Goal: Task Accomplishment & Management: Manage account settings

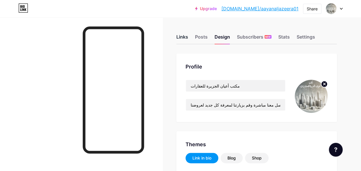
click at [185, 36] on div "Links" at bounding box center [182, 38] width 12 height 10
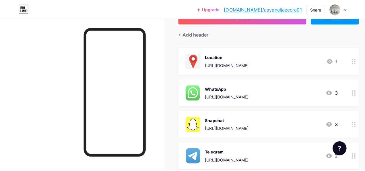
scroll to position [57, 0]
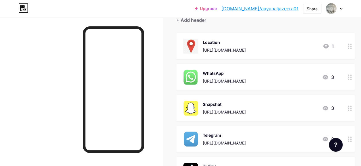
click at [228, 103] on div "Snapchat" at bounding box center [224, 104] width 43 height 6
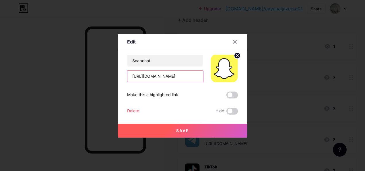
click at [185, 76] on input "[URL][DOMAIN_NAME]" at bounding box center [165, 75] width 76 height 11
paste input "[URL][DOMAIN_NAME][DOMAIN_NAME]"
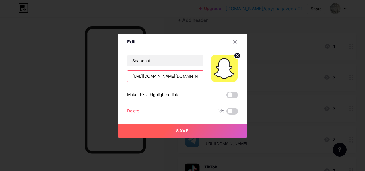
scroll to position [0, 93]
type input "[URL][DOMAIN_NAME][DOMAIN_NAME]"
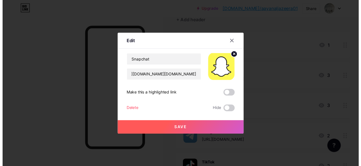
scroll to position [0, 0]
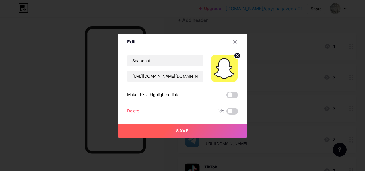
click at [188, 126] on button "Save" at bounding box center [182, 130] width 129 height 14
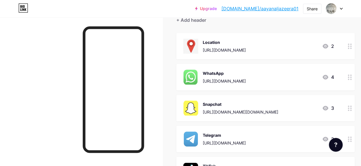
scroll to position [29, 0]
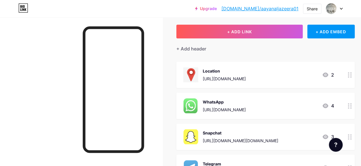
click at [236, 100] on div "WhatsApp" at bounding box center [224, 102] width 43 height 6
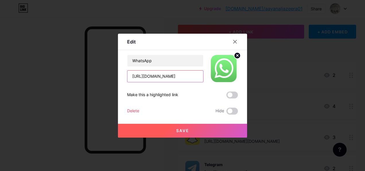
click at [187, 75] on input "[URL][DOMAIN_NAME]" at bounding box center [165, 75] width 76 height 11
click at [233, 40] on icon at bounding box center [235, 41] width 5 height 5
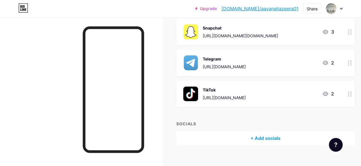
scroll to position [141, 0]
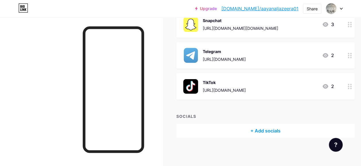
click at [266, 131] on div "+ Add socials" at bounding box center [265, 131] width 178 height 14
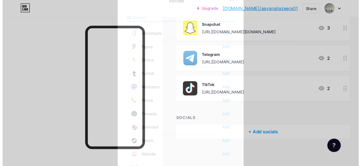
scroll to position [509, 0]
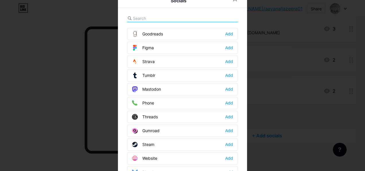
click at [167, 97] on div "Phone Add" at bounding box center [182, 103] width 111 height 12
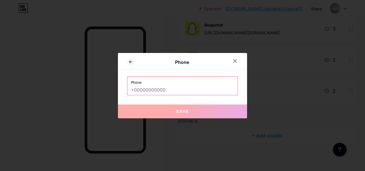
click at [166, 91] on input "text" at bounding box center [182, 90] width 103 height 10
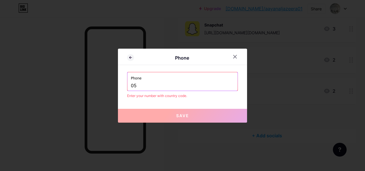
type input "0"
click at [132, 85] on input "0539320004" at bounding box center [182, 86] width 103 height 10
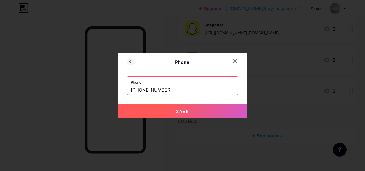
click at [146, 111] on button "Save" at bounding box center [182, 111] width 129 height 14
type input "tel:[PHONE_NUMBER]"
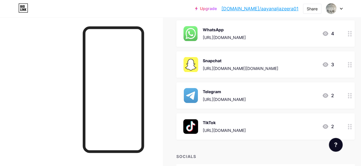
scroll to position [158, 0]
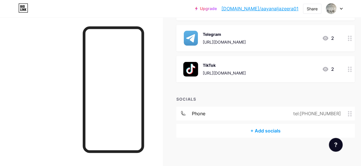
click at [262, 130] on div "+ Add socials" at bounding box center [265, 131] width 178 height 14
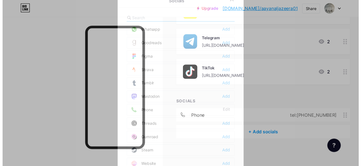
scroll to position [509, 0]
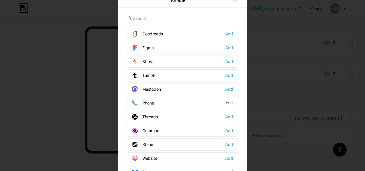
click at [152, 97] on div "Phone Edit" at bounding box center [182, 103] width 111 height 12
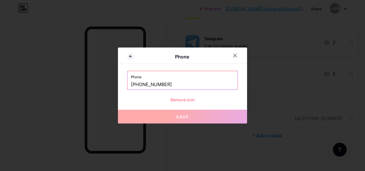
drag, startPoint x: 165, startPoint y: 83, endPoint x: 146, endPoint y: 86, distance: 19.4
click at [146, 86] on input "[PHONE_NUMBER]" at bounding box center [182, 85] width 103 height 10
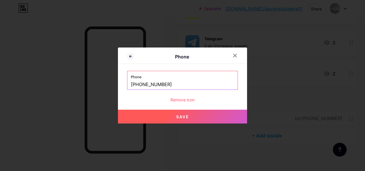
click at [159, 118] on button "Save" at bounding box center [182, 116] width 129 height 14
type input "tel:[PHONE_NUMBER]"
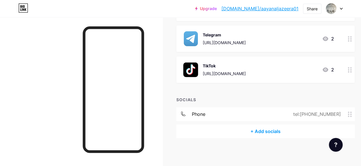
scroll to position [158, 0]
click at [258, 129] on div "+ Add socials" at bounding box center [265, 131] width 178 height 14
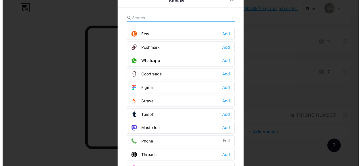
scroll to position [509, 0]
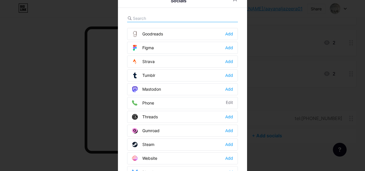
click at [142, 97] on div "Phone Edit" at bounding box center [182, 103] width 111 height 12
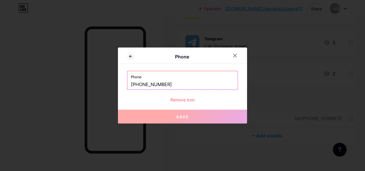
click at [184, 99] on div "Remove icon" at bounding box center [182, 99] width 111 height 6
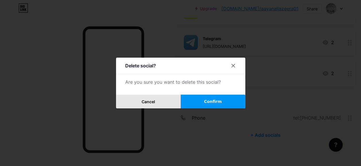
click at [154, 101] on span "Cancel" at bounding box center [148, 101] width 13 height 5
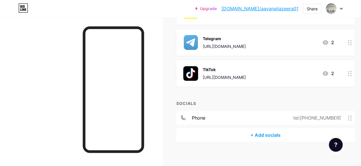
click at [352, 115] on div "tel:[PHONE_NUMBER]" at bounding box center [319, 118] width 71 height 7
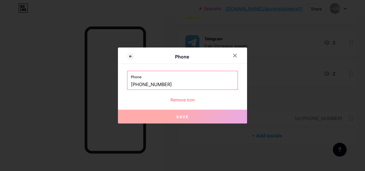
drag, startPoint x: 167, startPoint y: 85, endPoint x: 141, endPoint y: 85, distance: 26.7
click at [141, 85] on input "[PHONE_NUMBER]" at bounding box center [182, 85] width 103 height 10
click at [148, 86] on input "[PHONE_NUMBER]" at bounding box center [182, 85] width 103 height 10
drag, startPoint x: 168, startPoint y: 85, endPoint x: 147, endPoint y: 88, distance: 21.2
click at [147, 88] on input "[PHONE_NUMBER]" at bounding box center [182, 85] width 103 height 10
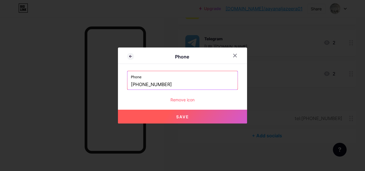
click at [164, 112] on button "Save" at bounding box center [182, 116] width 129 height 14
type input "tel:[PHONE_NUMBER]"
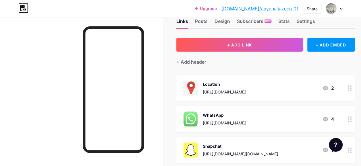
scroll to position [29, 0]
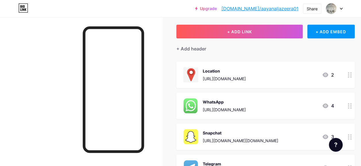
click at [238, 103] on div "WhatsApp" at bounding box center [224, 102] width 43 height 6
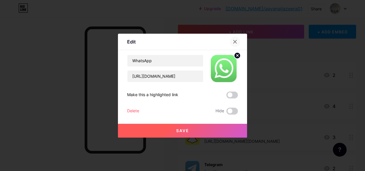
click at [233, 41] on icon at bounding box center [235, 41] width 5 height 5
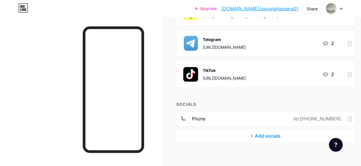
scroll to position [158, 0]
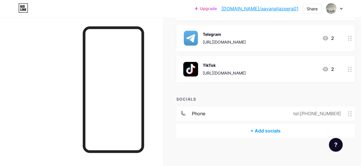
click at [257, 130] on div "+ Add socials" at bounding box center [265, 131] width 178 height 14
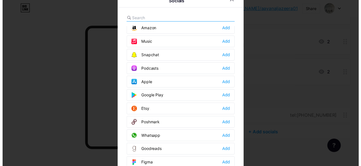
scroll to position [402, 0]
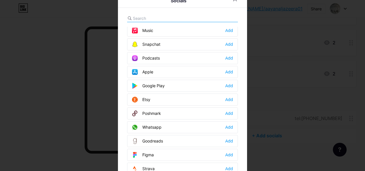
click at [155, 124] on div "Whatsapp" at bounding box center [147, 127] width 30 height 6
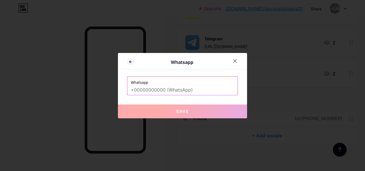
click at [154, 88] on input "text" at bounding box center [182, 90] width 103 height 10
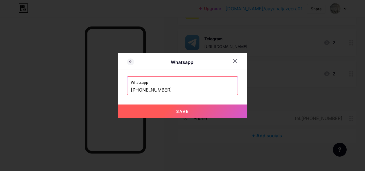
click at [160, 109] on button "Save" at bounding box center [182, 111] width 129 height 14
type input "[URL][DOMAIN_NAME][PHONE_NUMBER]"
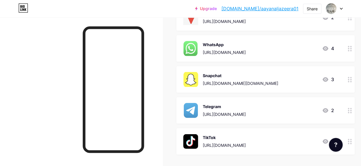
scroll to position [176, 0]
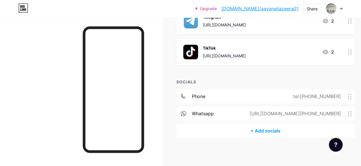
click at [207, 111] on div "whatsapp" at bounding box center [203, 113] width 22 height 7
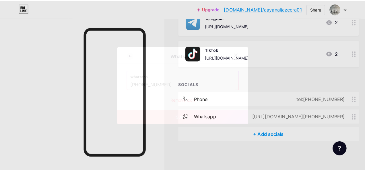
scroll to position [171, 0]
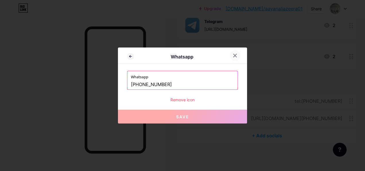
click at [233, 56] on icon at bounding box center [235, 55] width 5 height 5
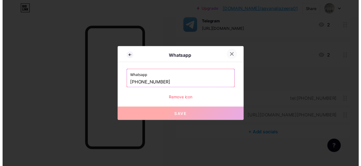
scroll to position [176, 0]
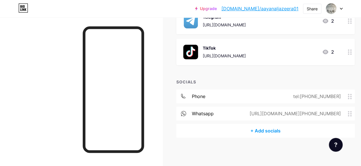
click at [255, 115] on div "whatsapp [URL][DOMAIN_NAME][PHONE_NUMBER]" at bounding box center [265, 114] width 178 height 14
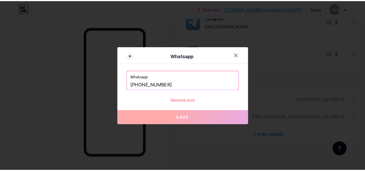
scroll to position [171, 0]
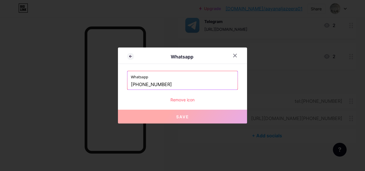
click at [188, 99] on div "Remove icon" at bounding box center [182, 99] width 111 height 6
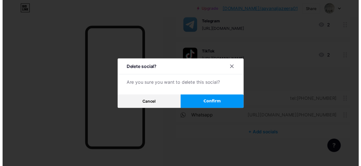
scroll to position [176, 0]
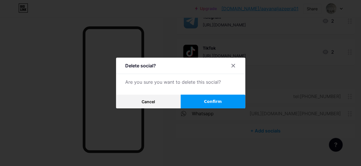
click at [201, 104] on button "Confirm" at bounding box center [213, 102] width 65 height 14
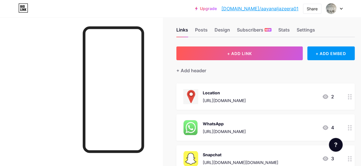
scroll to position [0, 0]
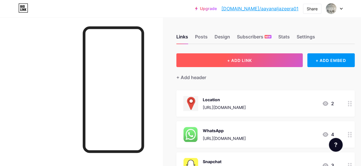
click at [247, 58] on span "+ ADD LINK" at bounding box center [239, 60] width 25 height 5
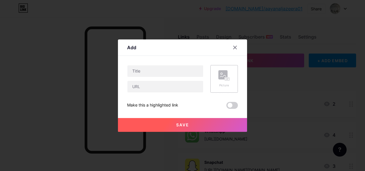
click at [218, 73] on rect at bounding box center [222, 74] width 9 height 9
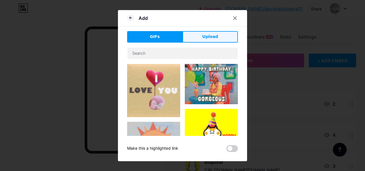
click at [201, 38] on button "Upload" at bounding box center [210, 36] width 55 height 11
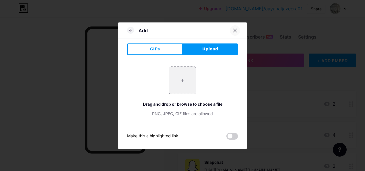
click at [233, 32] on icon at bounding box center [235, 30] width 5 height 5
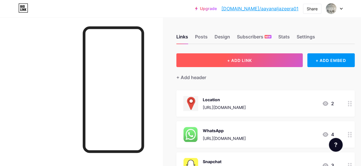
click at [242, 58] on span "+ ADD LINK" at bounding box center [239, 60] width 25 height 5
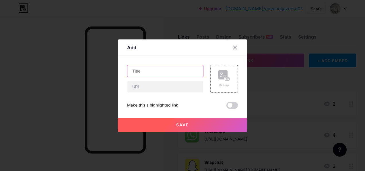
click at [167, 67] on input "text" at bounding box center [165, 70] width 76 height 11
click at [230, 47] on div at bounding box center [235, 47] width 10 height 10
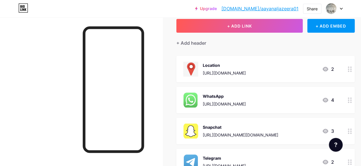
scroll to position [57, 0]
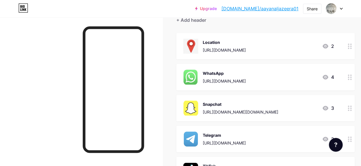
click at [244, 108] on div "Snapchat [URL][DOMAIN_NAME][DOMAIN_NAME]" at bounding box center [241, 108] width 76 height 15
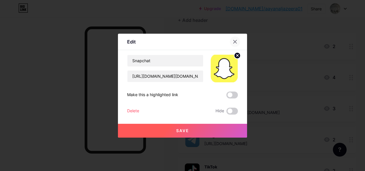
click at [234, 41] on icon at bounding box center [235, 41] width 3 height 3
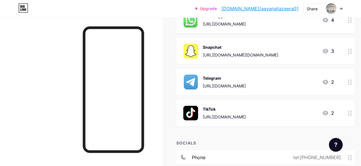
scroll to position [115, 0]
click at [213, 49] on div "Snapchat" at bounding box center [241, 47] width 76 height 6
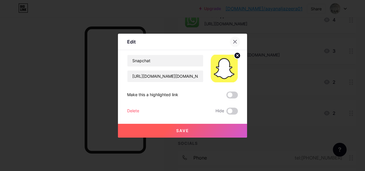
click at [233, 41] on icon at bounding box center [235, 41] width 5 height 5
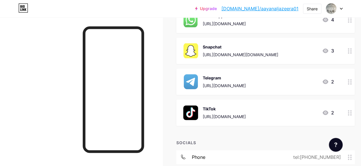
click at [225, 80] on div "Telegram" at bounding box center [224, 78] width 43 height 6
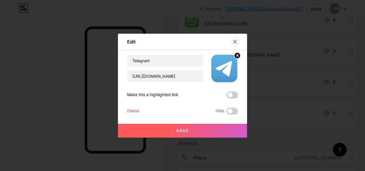
click at [234, 41] on icon at bounding box center [235, 41] width 5 height 5
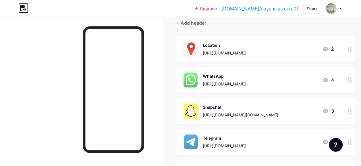
scroll to position [29, 0]
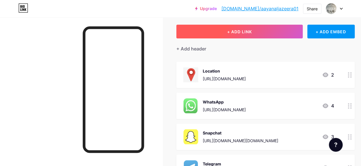
click at [232, 32] on span "+ ADD LINK" at bounding box center [239, 31] width 25 height 5
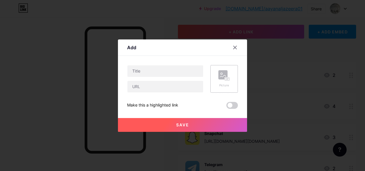
click at [222, 77] on rect at bounding box center [222, 74] width 9 height 9
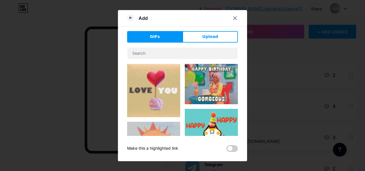
click at [196, 38] on button "Upload" at bounding box center [210, 36] width 55 height 11
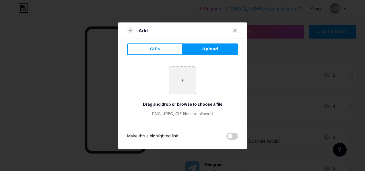
click at [183, 81] on input "file" at bounding box center [182, 80] width 27 height 27
type input "C:\fakepath\Screenshot [DATE] 111706.png"
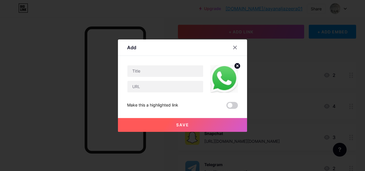
click at [185, 125] on span "Save" at bounding box center [182, 124] width 13 height 5
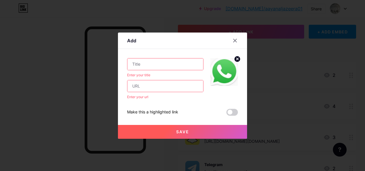
click at [171, 67] on input "text" at bounding box center [165, 63] width 76 height 11
drag, startPoint x: 167, startPoint y: 38, endPoint x: 143, endPoint y: 41, distance: 24.5
click at [143, 41] on div "Add" at bounding box center [182, 41] width 129 height 13
drag, startPoint x: 191, startPoint y: 44, endPoint x: 169, endPoint y: 21, distance: 31.3
click at [169, 21] on div "Add Content YouTube Play YouTube video without leaving your page. ADD Vimeo Pla…" at bounding box center [182, 85] width 365 height 171
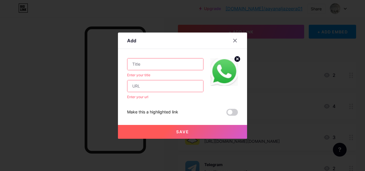
drag, startPoint x: 169, startPoint y: 21, endPoint x: 235, endPoint y: 58, distance: 75.8
click at [235, 58] on circle at bounding box center [237, 59] width 6 height 6
click at [218, 73] on icon at bounding box center [223, 68] width 11 height 11
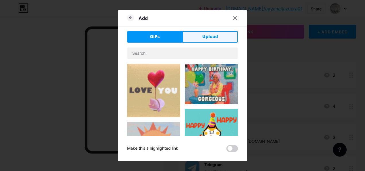
click at [199, 37] on button "Upload" at bounding box center [210, 36] width 55 height 11
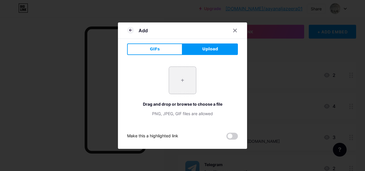
click at [183, 81] on input "file" at bounding box center [182, 80] width 27 height 27
click at [178, 75] on input "file" at bounding box center [182, 80] width 27 height 27
click at [178, 81] on input "file" at bounding box center [182, 80] width 27 height 27
type input "C:\fakepath\واتس.png"
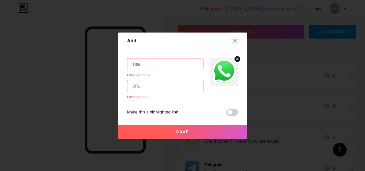
click at [231, 37] on div at bounding box center [235, 40] width 10 height 10
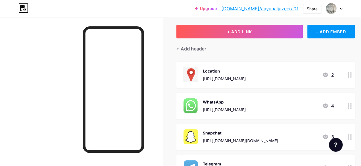
click at [195, 105] on img at bounding box center [190, 105] width 15 height 15
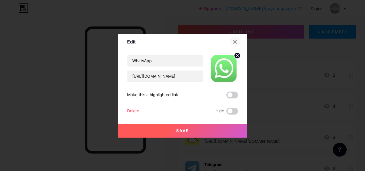
click at [234, 42] on icon at bounding box center [235, 41] width 3 height 3
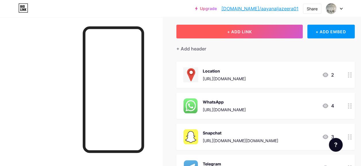
click at [216, 32] on button "+ ADD LINK" at bounding box center [239, 32] width 126 height 14
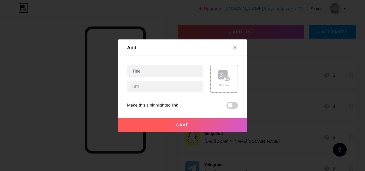
click at [218, 80] on icon at bounding box center [223, 75] width 11 height 11
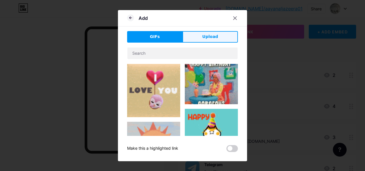
click at [198, 35] on button "Upload" at bounding box center [210, 36] width 55 height 11
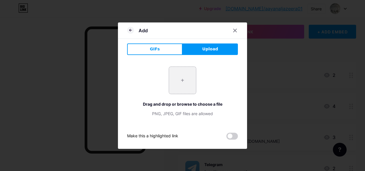
click at [180, 74] on input "file" at bounding box center [182, 80] width 27 height 27
type input "C:\fakepath\Screenshot [DATE] 111853.png"
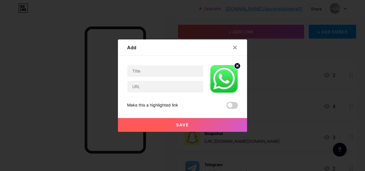
click at [185, 120] on button "Save" at bounding box center [182, 125] width 129 height 14
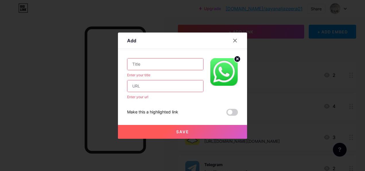
click at [175, 67] on input "text" at bounding box center [165, 63] width 76 height 11
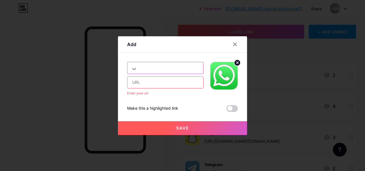
type input "ب"
click at [163, 83] on input "text" at bounding box center [165, 81] width 76 height 11
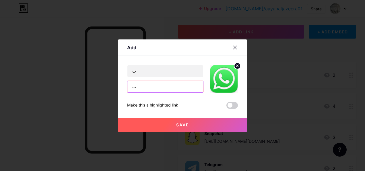
type input "ب"
click at [163, 121] on button "Save" at bounding box center [182, 125] width 129 height 14
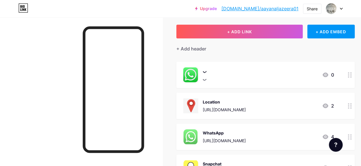
click at [194, 137] on img at bounding box center [190, 136] width 15 height 15
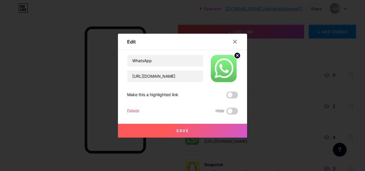
click at [236, 55] on circle at bounding box center [237, 55] width 6 height 6
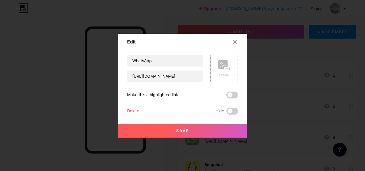
click at [228, 66] on div "Picture" at bounding box center [224, 69] width 28 height 28
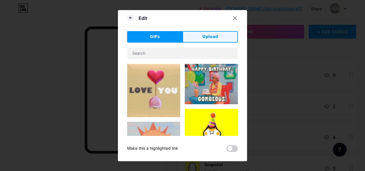
click at [204, 39] on span "Upload" at bounding box center [210, 37] width 16 height 6
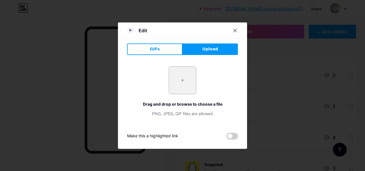
click at [199, 51] on button "Upload" at bounding box center [210, 48] width 55 height 11
click at [191, 76] on input "file" at bounding box center [182, 80] width 27 height 27
type input "C:\fakepath\Screenshot [DATE] 111853.png"
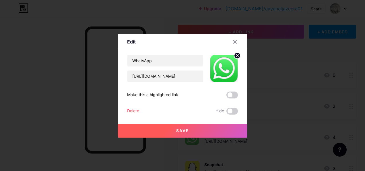
click at [190, 126] on button "Save" at bounding box center [182, 130] width 129 height 14
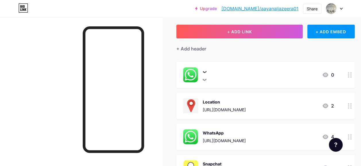
drag, startPoint x: 214, startPoint y: 74, endPoint x: 218, endPoint y: 79, distance: 6.5
click at [218, 79] on div "ب ب 0" at bounding box center [258, 74] width 151 height 15
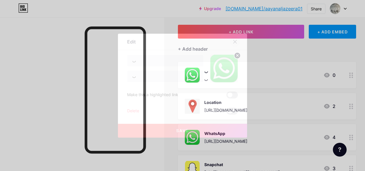
click at [233, 42] on icon at bounding box center [235, 41] width 5 height 5
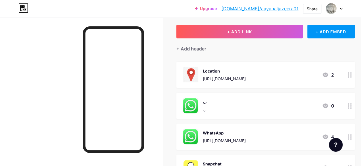
click at [206, 101] on div "ب" at bounding box center [205, 102] width 4 height 6
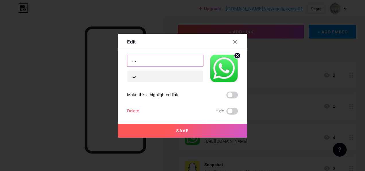
click at [150, 61] on input "ب" at bounding box center [165, 60] width 76 height 11
click at [152, 62] on input "ب" at bounding box center [165, 60] width 76 height 11
click at [177, 133] on button "Save" at bounding box center [182, 130] width 129 height 14
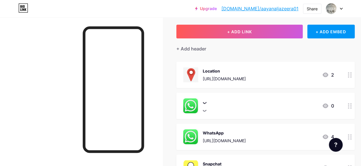
click at [234, 132] on div "WhatsApp" at bounding box center [224, 133] width 43 height 6
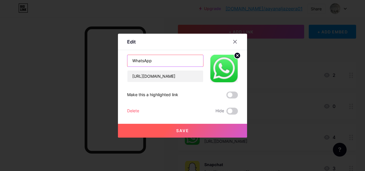
drag, startPoint x: 153, startPoint y: 58, endPoint x: 130, endPoint y: 63, distance: 24.0
click at [130, 63] on input "WhatsApp" at bounding box center [165, 60] width 76 height 11
click at [232, 39] on div at bounding box center [235, 41] width 10 height 10
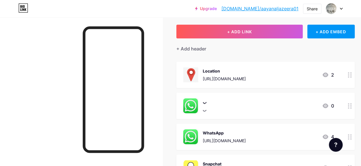
click at [231, 99] on div "ب ب 0" at bounding box center [258, 105] width 151 height 15
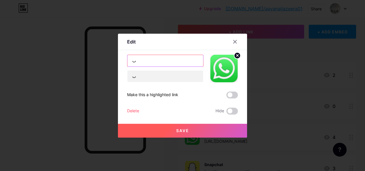
click at [156, 60] on input "ب" at bounding box center [165, 60] width 76 height 11
paste input "WhatsApp"
type input "WhatsApp"
click at [161, 129] on button "Save" at bounding box center [182, 130] width 129 height 14
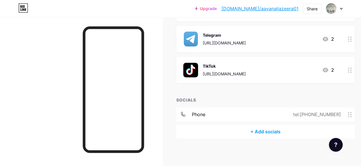
scroll to position [189, 0]
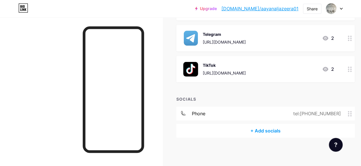
click at [256, 129] on div "+ Add socials" at bounding box center [265, 131] width 178 height 14
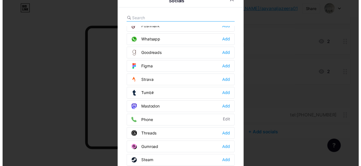
scroll to position [480, 0]
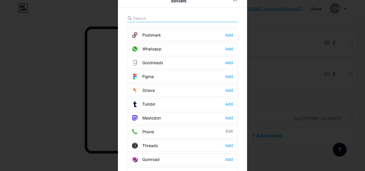
drag, startPoint x: 152, startPoint y: 123, endPoint x: 70, endPoint y: 135, distance: 82.7
click at [70, 135] on div at bounding box center [182, 85] width 365 height 171
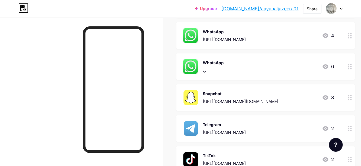
scroll to position [128, 0]
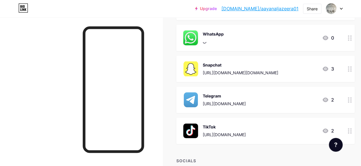
click at [221, 36] on div "WhatsApp" at bounding box center [213, 34] width 21 height 6
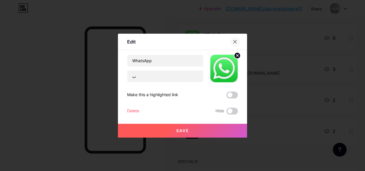
click at [233, 41] on icon at bounding box center [235, 41] width 5 height 5
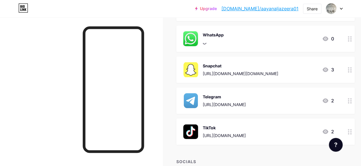
scroll to position [189, 0]
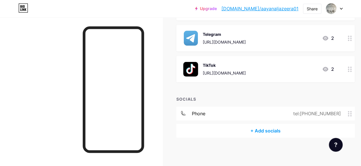
click at [354, 115] on span at bounding box center [351, 113] width 7 height 5
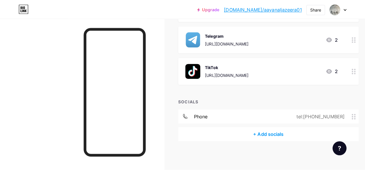
scroll to position [185, 0]
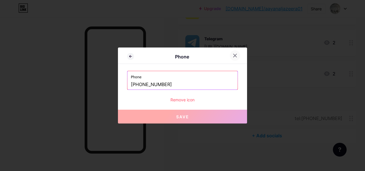
click at [235, 56] on icon at bounding box center [235, 55] width 5 height 5
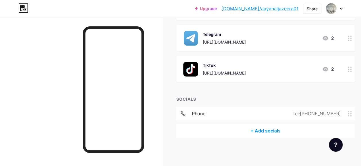
click at [253, 133] on div "+ Add socials" at bounding box center [265, 131] width 178 height 14
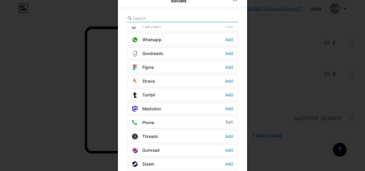
scroll to position [480, 0]
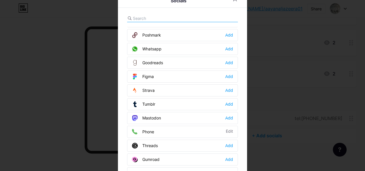
drag, startPoint x: 146, startPoint y: 122, endPoint x: 143, endPoint y: 125, distance: 4.1
click at [143, 129] on div "Phone" at bounding box center [143, 132] width 22 height 6
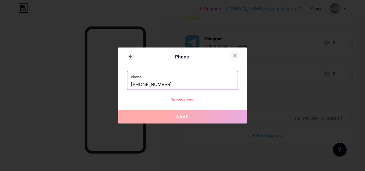
click at [234, 56] on icon at bounding box center [235, 55] width 3 height 3
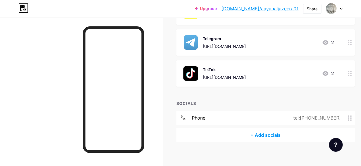
click at [249, 136] on div "+ Add socials" at bounding box center [265, 135] width 178 height 14
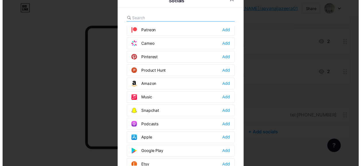
scroll to position [345, 0]
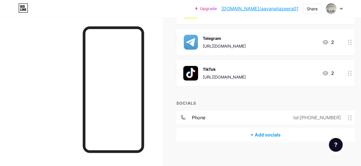
scroll to position [189, 0]
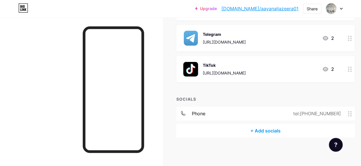
click at [333, 143] on div at bounding box center [336, 145] width 14 height 14
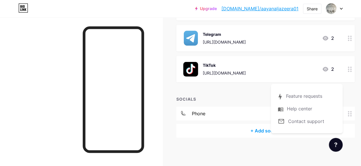
click at [159, 153] on div at bounding box center [81, 100] width 162 height 166
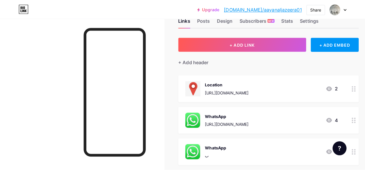
scroll to position [0, 0]
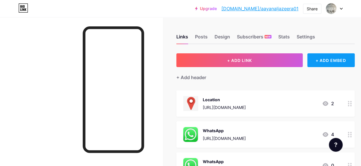
click at [322, 59] on div "+ ADD EMBED" at bounding box center [330, 60] width 47 height 14
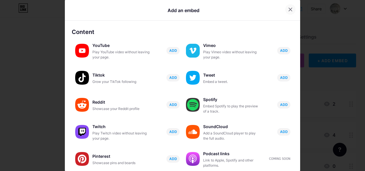
click at [288, 11] on icon at bounding box center [290, 9] width 5 height 5
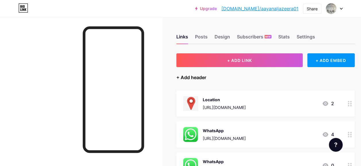
click at [200, 78] on div "+ Add header" at bounding box center [191, 77] width 30 height 7
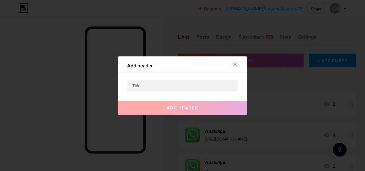
click at [235, 63] on icon at bounding box center [235, 64] width 5 height 5
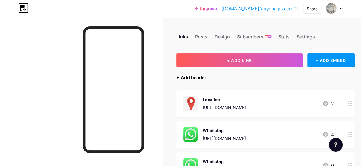
click at [200, 76] on div "+ Add header" at bounding box center [191, 77] width 30 height 7
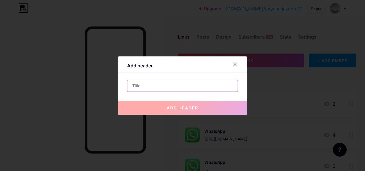
click at [184, 80] on input "text" at bounding box center [182, 85] width 110 height 11
paste input "[URL][DOMAIN_NAME][DOMAIN_NAME]"
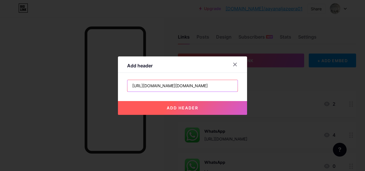
type input "[URL][DOMAIN_NAME][DOMAIN_NAME]"
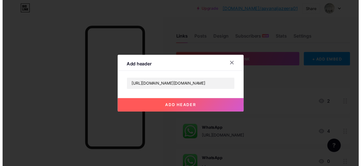
scroll to position [0, 0]
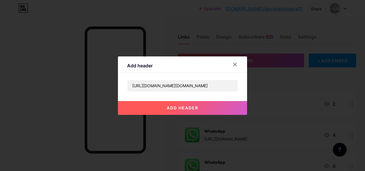
click at [176, 106] on span "add header" at bounding box center [183, 107] width 32 height 5
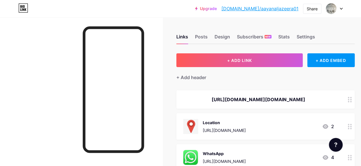
drag, startPoint x: 305, startPoint y: 101, endPoint x: 239, endPoint y: 101, distance: 65.7
click at [239, 101] on div "[URL][DOMAIN_NAME][DOMAIN_NAME]" at bounding box center [258, 99] width 151 height 7
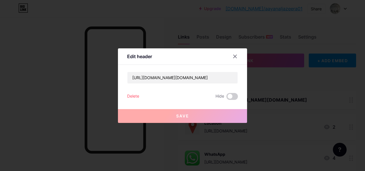
click at [134, 93] on div "Delete" at bounding box center [133, 96] width 12 height 7
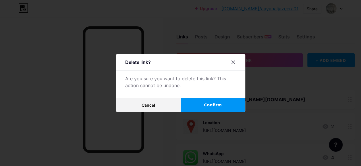
click at [224, 105] on button "Confirm" at bounding box center [213, 105] width 65 height 14
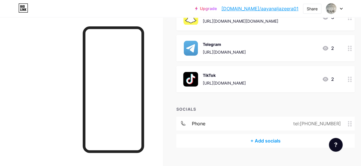
scroll to position [189, 0]
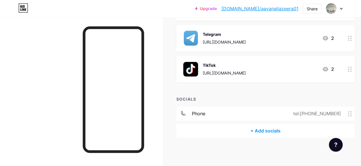
click at [260, 129] on div "+ Add socials" at bounding box center [265, 131] width 178 height 14
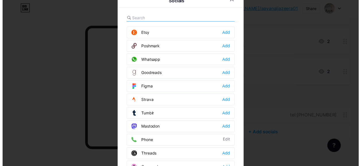
scroll to position [488, 0]
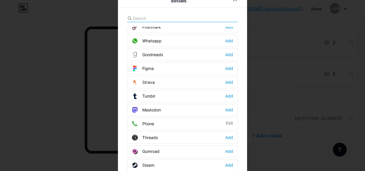
drag, startPoint x: 229, startPoint y: 114, endPoint x: 231, endPoint y: 115, distance: 3.2
click at [231, 117] on div "Phone Edit" at bounding box center [182, 123] width 111 height 12
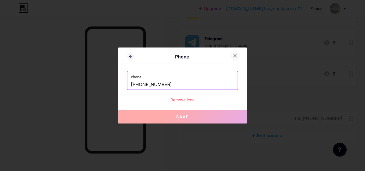
click at [233, 57] on icon at bounding box center [235, 55] width 5 height 5
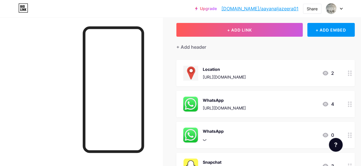
scroll to position [0, 0]
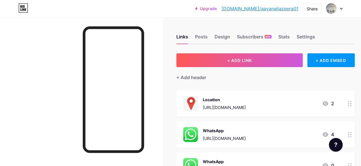
click at [340, 8] on icon at bounding box center [341, 9] width 3 height 2
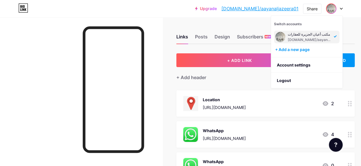
click at [199, 10] on div "Upgrade [DOMAIN_NAME]/aayana... [DOMAIN_NAME]/aayanaljazeera01 Share Switch acc…" at bounding box center [180, 8] width 361 height 10
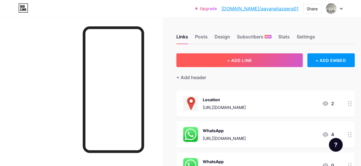
click at [259, 63] on button "+ ADD LINK" at bounding box center [239, 60] width 126 height 14
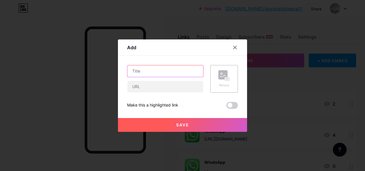
click at [157, 72] on input "text" at bounding box center [165, 70] width 76 height 11
click at [234, 48] on icon at bounding box center [235, 47] width 3 height 3
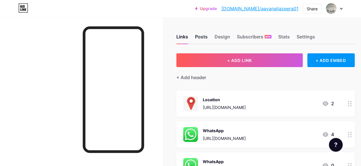
click at [204, 37] on div "Posts" at bounding box center [201, 38] width 13 height 10
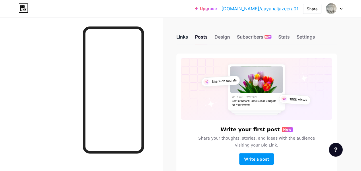
click at [185, 37] on div "Links" at bounding box center [182, 38] width 12 height 10
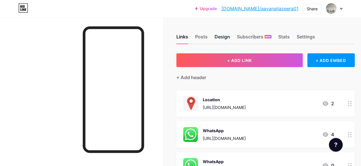
click at [224, 36] on div "Design" at bounding box center [222, 38] width 16 height 10
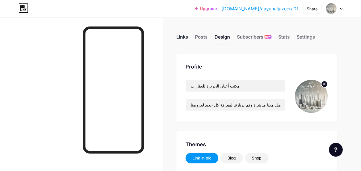
click at [186, 37] on div "Links" at bounding box center [182, 38] width 12 height 10
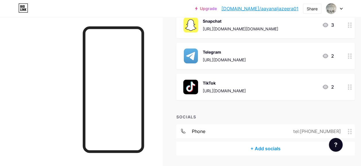
scroll to position [189, 0]
